Goal: Navigation & Orientation: Find specific page/section

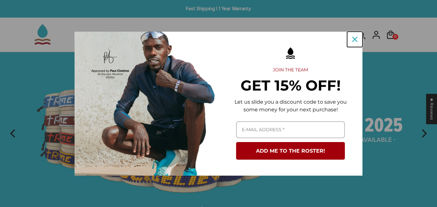
click at [356, 38] on icon "close icon" at bounding box center [354, 39] width 5 height 5
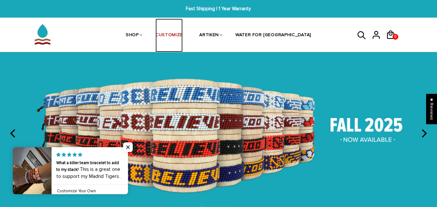
click at [177, 35] on link "CUSTOMIZE" at bounding box center [169, 36] width 27 height 34
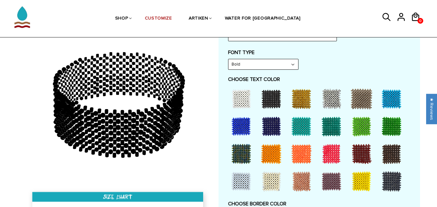
scroll to position [333, 0]
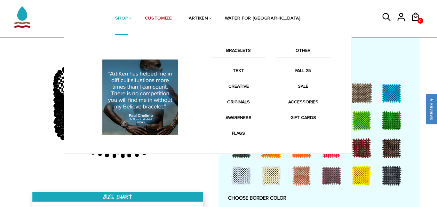
click at [231, 49] on link "BRACELETS" at bounding box center [238, 52] width 55 height 11
click at [246, 52] on link "BRACELETS" at bounding box center [238, 52] width 55 height 11
click at [128, 19] on link "SHOP" at bounding box center [121, 18] width 13 height 33
click at [137, 17] on li "SHOP BRACELETS TEXT Inspirational fuel for maximum growth." at bounding box center [122, 18] width 30 height 33
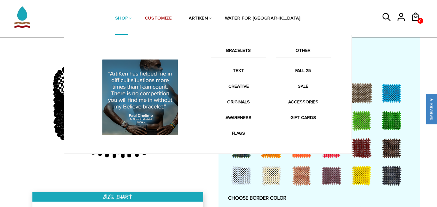
click at [128, 19] on link "SHOP" at bounding box center [121, 18] width 13 height 33
click at [247, 52] on link "BRACELETS" at bounding box center [238, 52] width 55 height 11
click at [137, 22] on li "SHOP BRACELETS TEXT Inspirational fuel for maximum growth." at bounding box center [122, 18] width 30 height 33
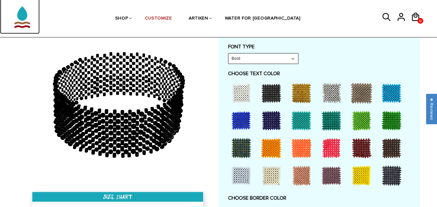
click at [29, 11] on img at bounding box center [22, 14] width 32 height 40
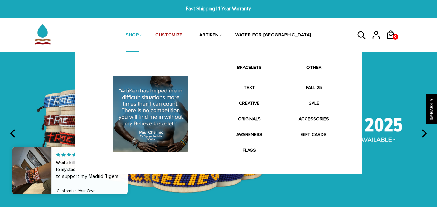
click at [139, 36] on link "SHOP" at bounding box center [132, 36] width 13 height 34
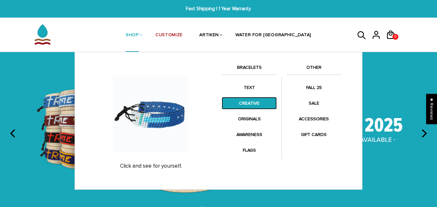
click at [253, 101] on link "CREATIVE" at bounding box center [249, 103] width 55 height 12
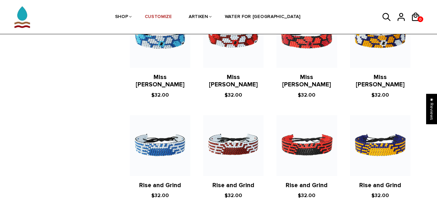
scroll to position [587, 0]
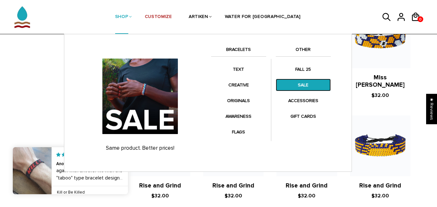
click at [299, 81] on link "SALE" at bounding box center [303, 85] width 55 height 12
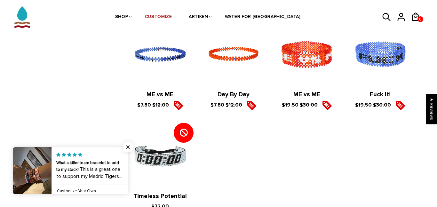
scroll to position [905, 0]
